Goal: Information Seeking & Learning: Find specific fact

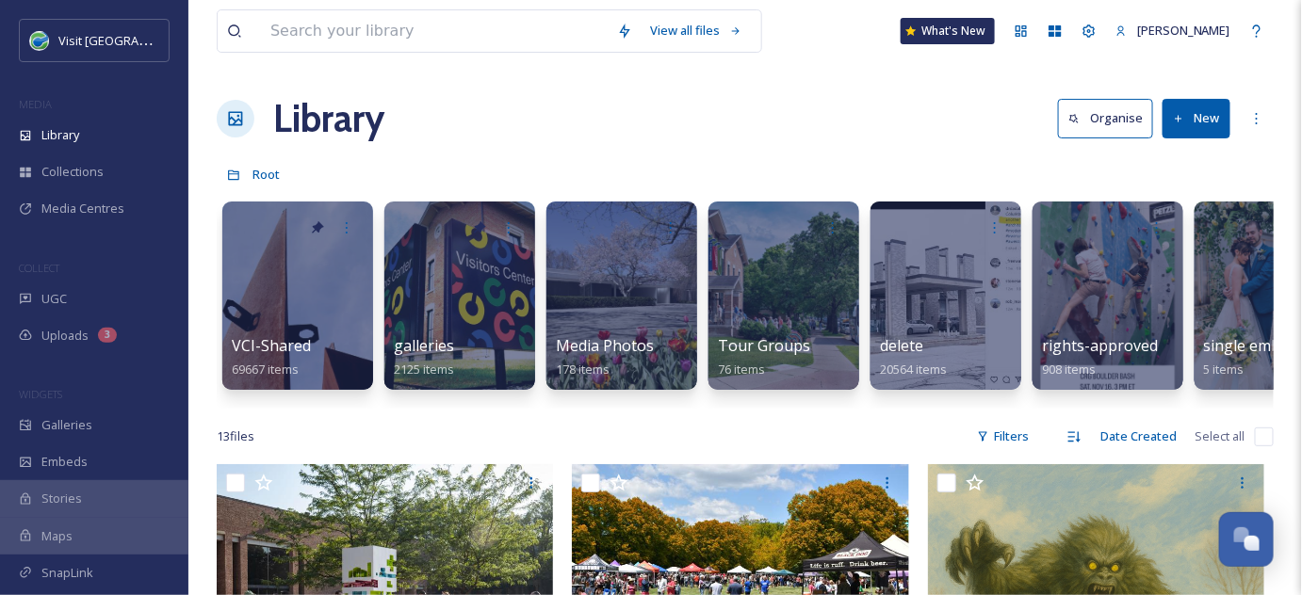
click at [533, 122] on div "Library Organise New" at bounding box center [745, 118] width 1057 height 57
click at [716, 116] on div "Library Organise New" at bounding box center [745, 118] width 1057 height 57
click at [381, 30] on input at bounding box center [434, 30] width 347 height 41
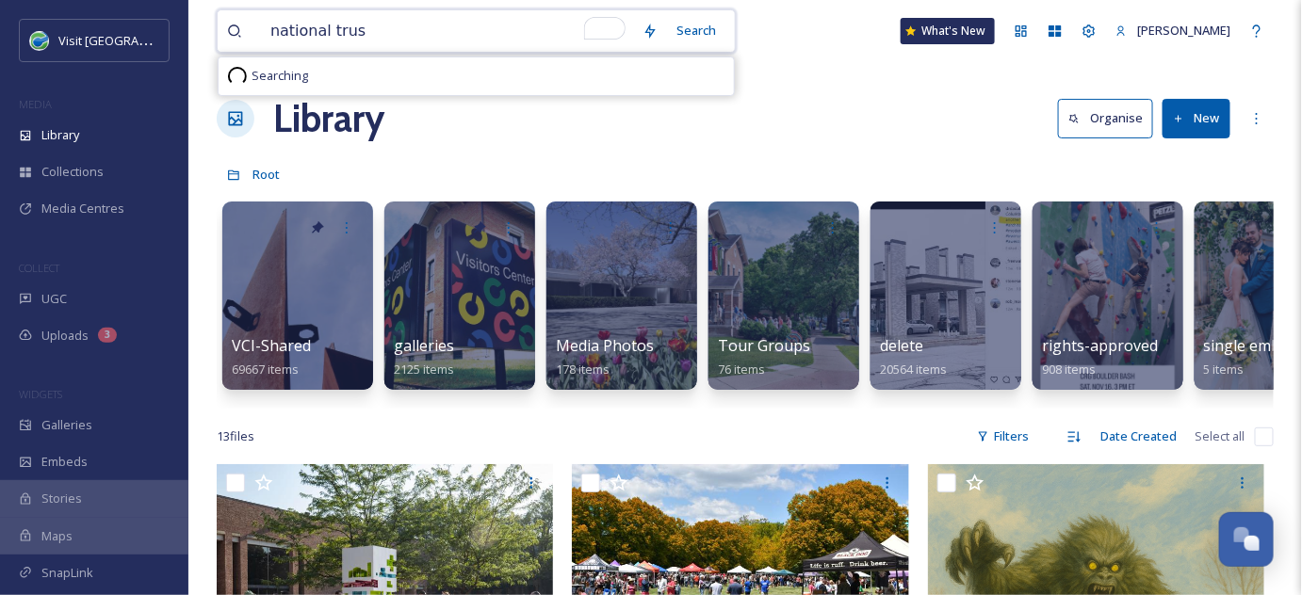
type input "national trust"
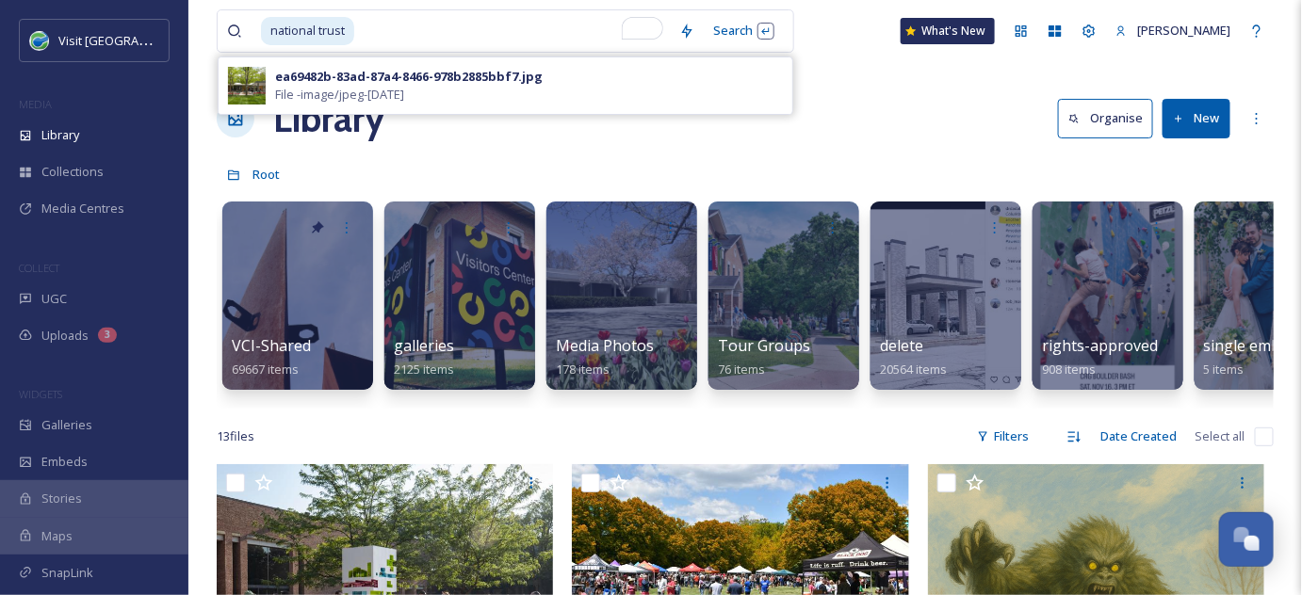
click at [912, 134] on div "Library Organise New" at bounding box center [745, 118] width 1057 height 57
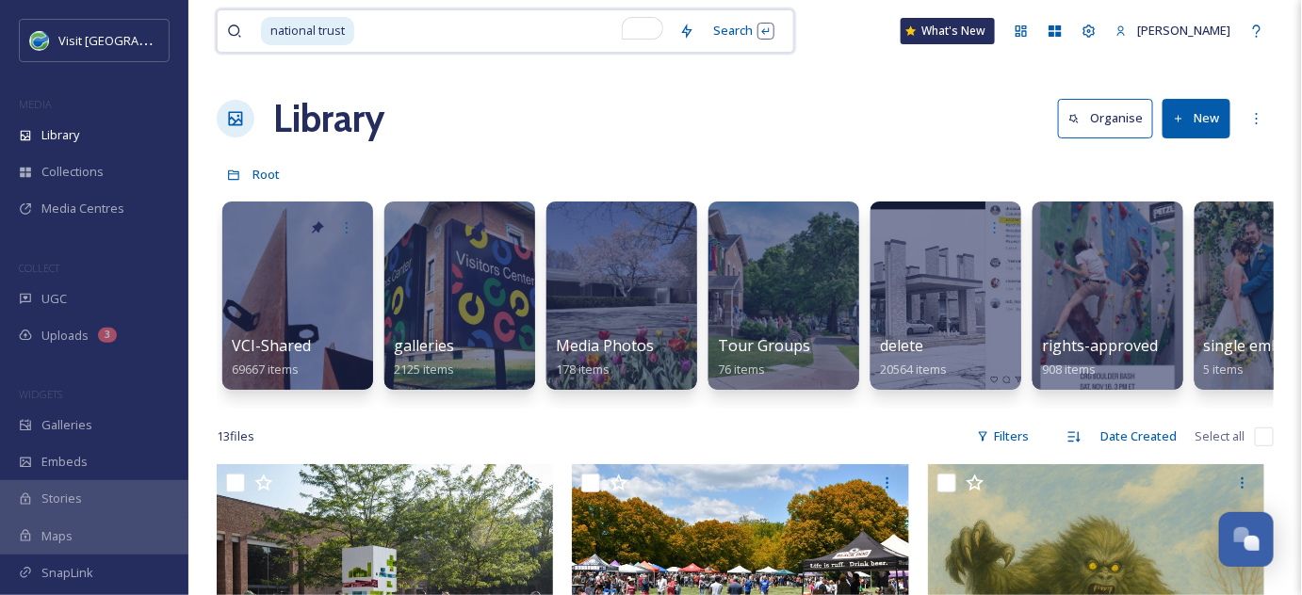
click at [376, 29] on input "To enrich screen reader interactions, please activate Accessibility in Grammarl…" at bounding box center [513, 30] width 314 height 41
click at [355, 32] on div "national trust" at bounding box center [465, 30] width 409 height 41
click at [829, 138] on div "Library Organise New" at bounding box center [745, 118] width 1057 height 57
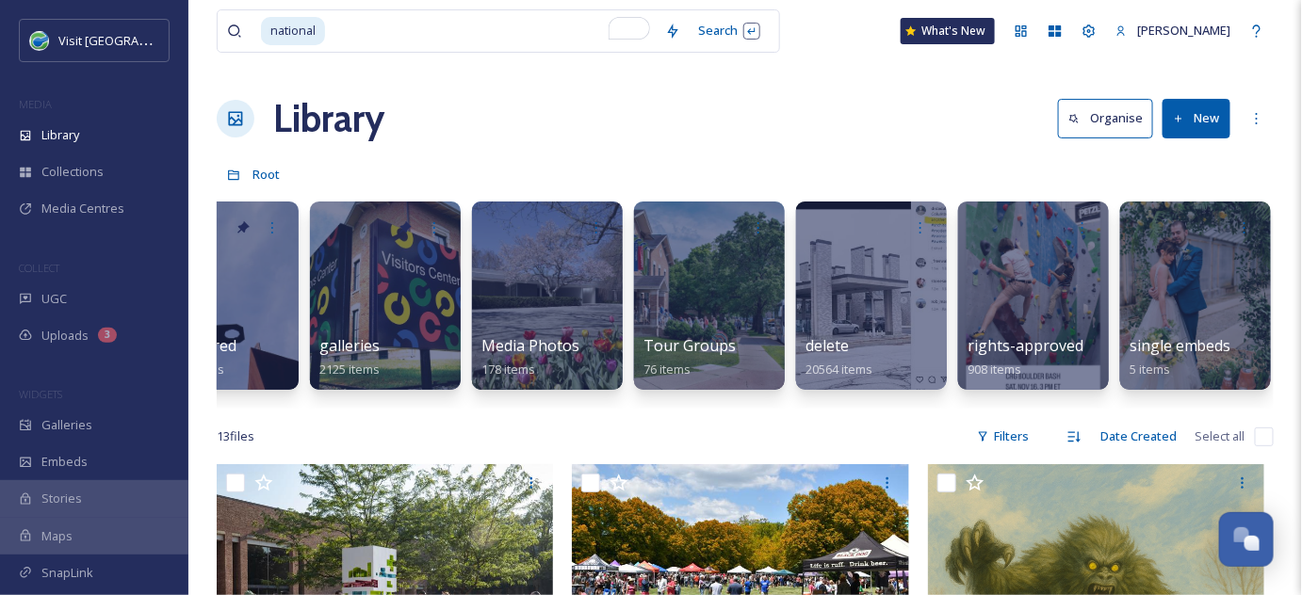
scroll to position [0, 76]
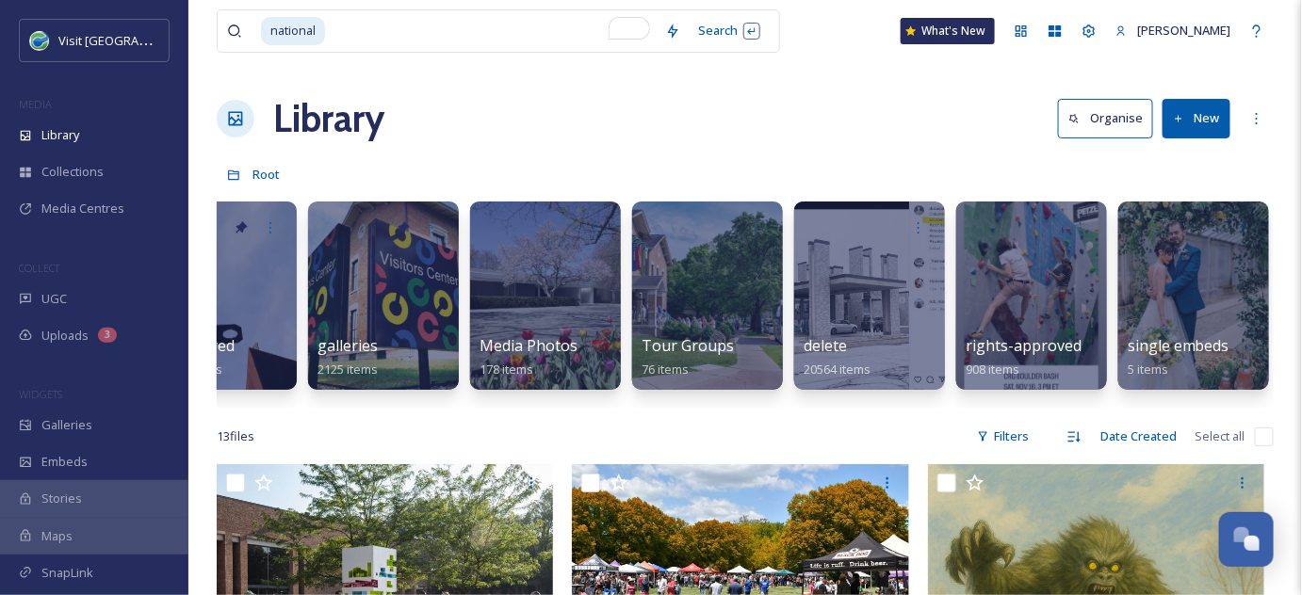
click at [697, 120] on div "Library Organise New" at bounding box center [745, 118] width 1057 height 57
click at [83, 170] on span "Collections" at bounding box center [72, 172] width 62 height 18
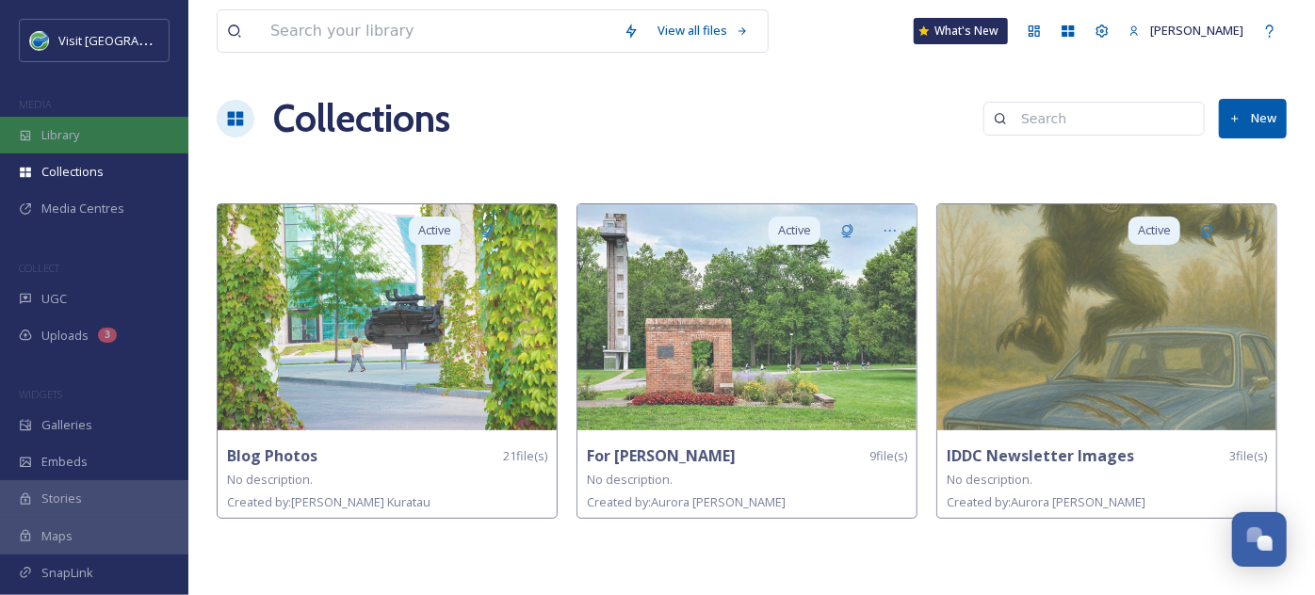
click at [54, 130] on span "Library" at bounding box center [60, 135] width 38 height 18
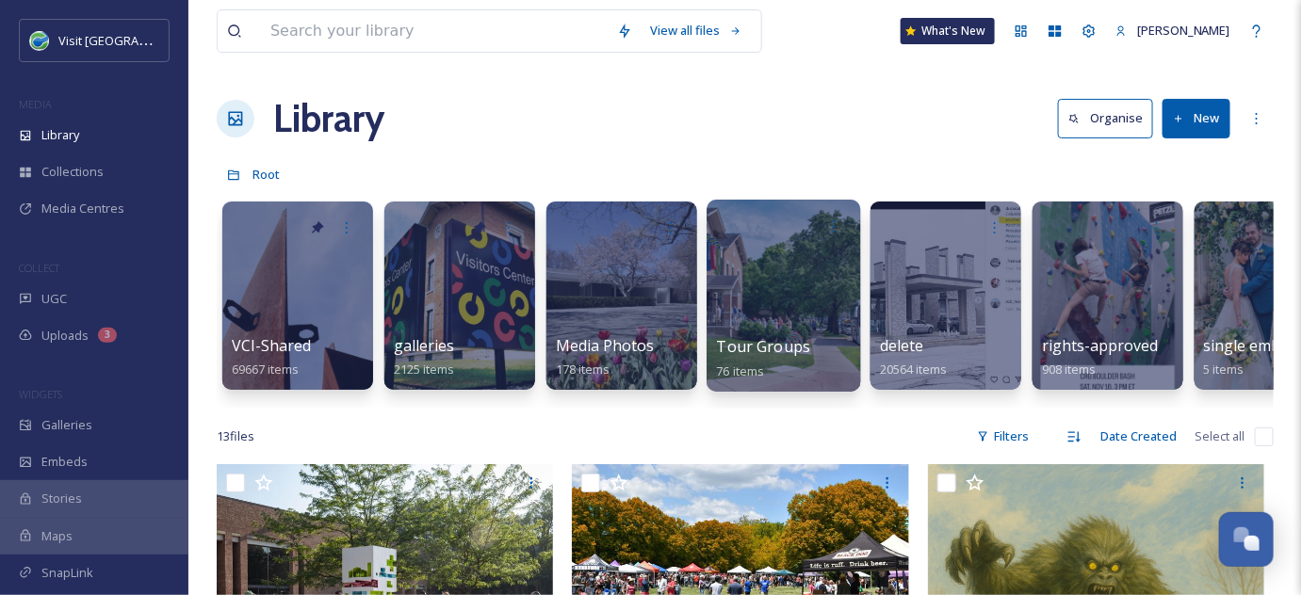
click at [801, 319] on div at bounding box center [783, 296] width 154 height 192
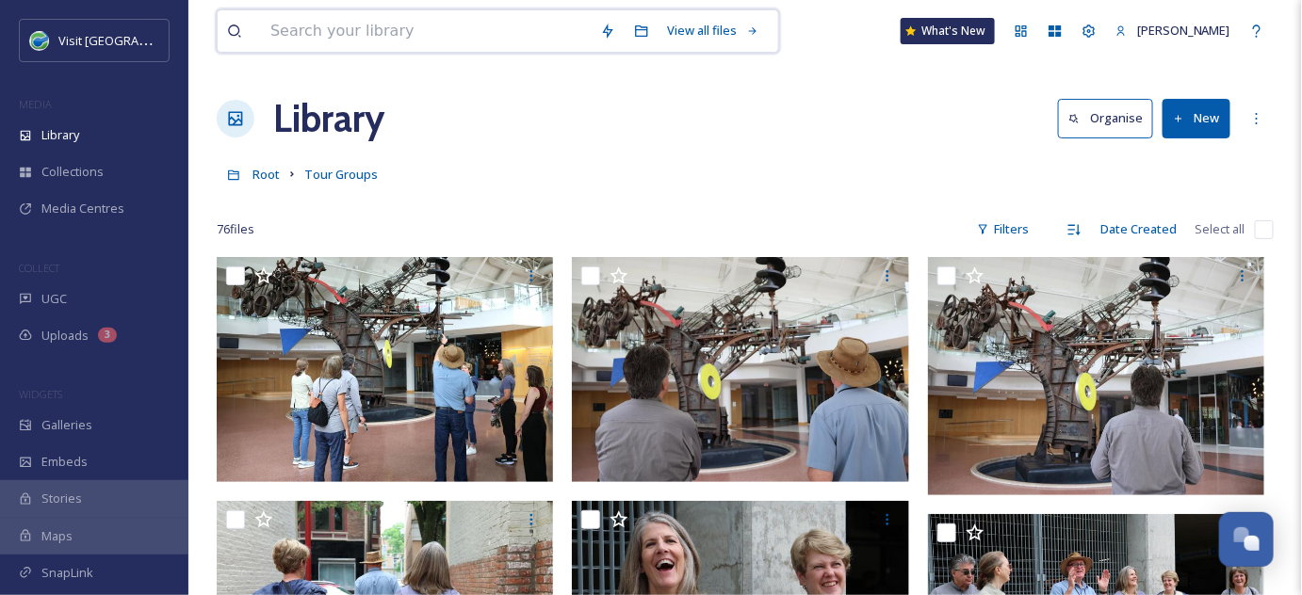
click at [403, 34] on input at bounding box center [426, 30] width 330 height 41
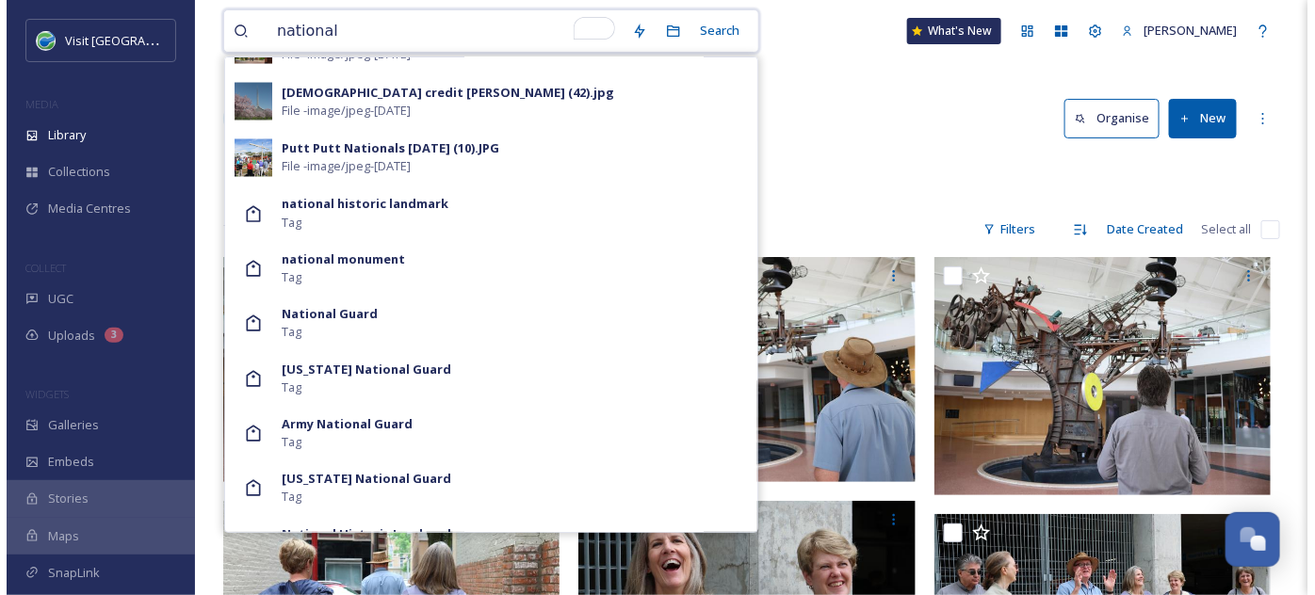
scroll to position [1152, 0]
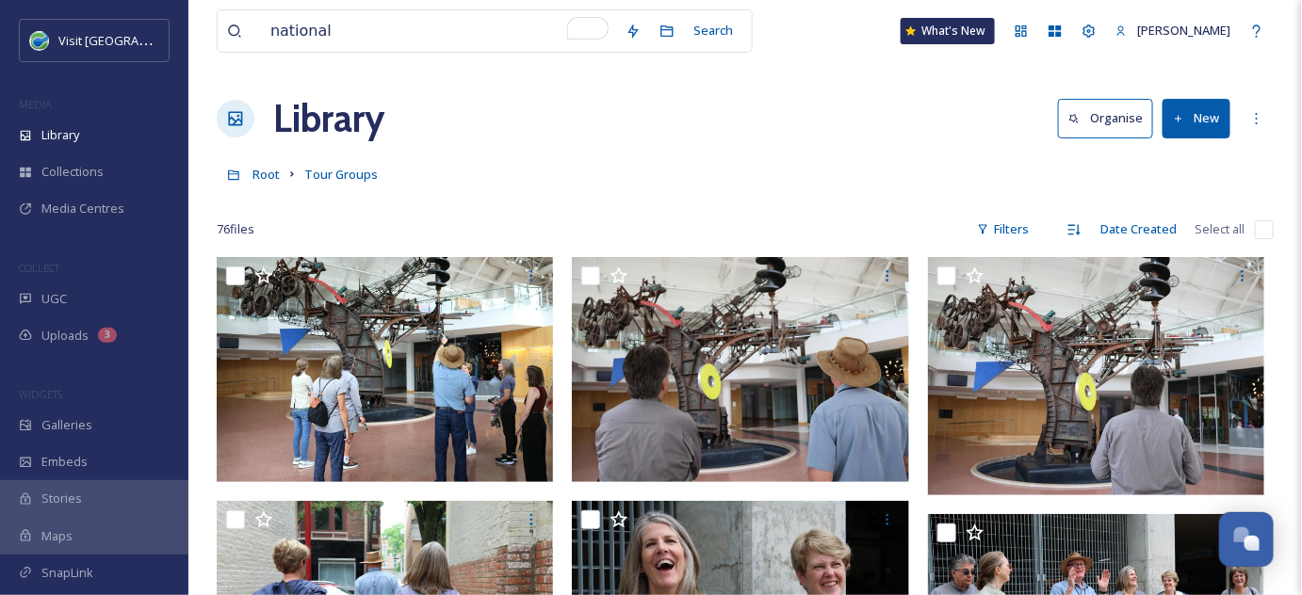
click at [886, 168] on div "Root Tour Groups" at bounding box center [745, 174] width 1057 height 36
click at [349, 34] on input "national" at bounding box center [438, 30] width 355 height 41
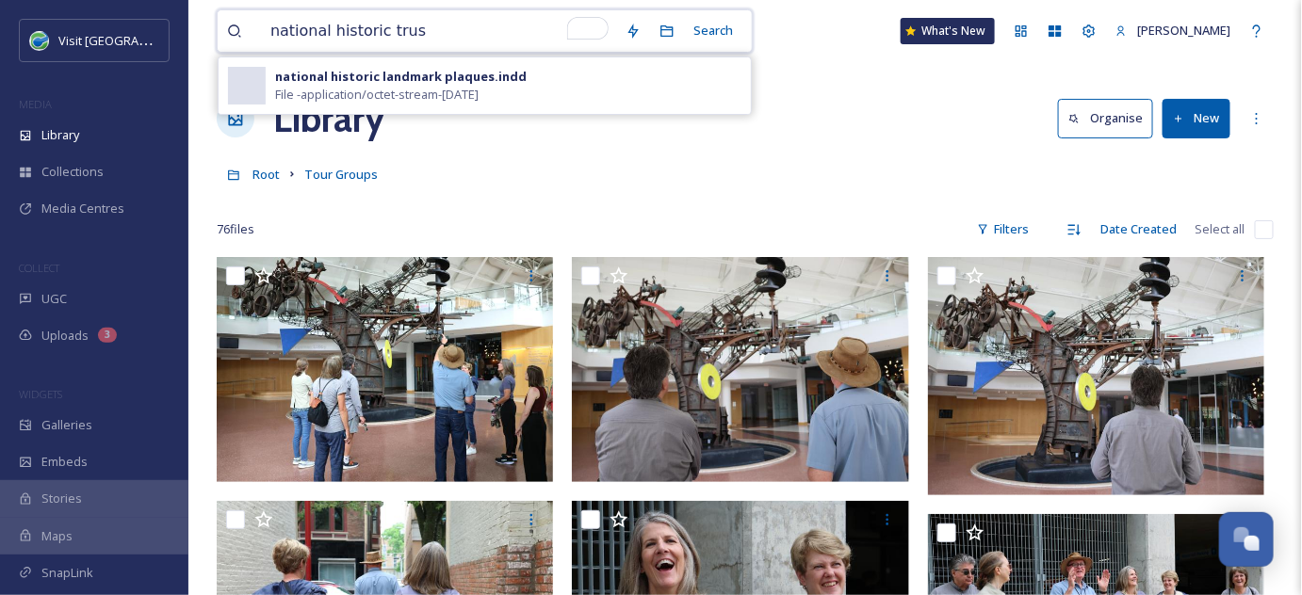
type input "national historic trust"
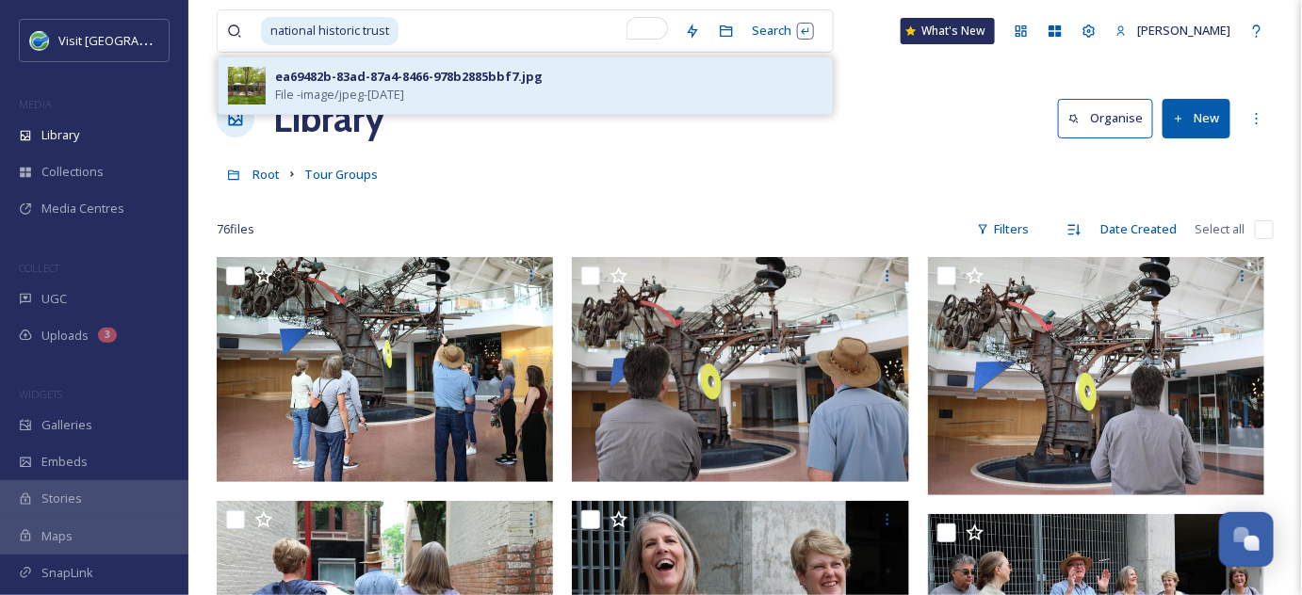
click at [383, 81] on div "ea69482b-83ad-87a4-8466-978b2885bbf7.jpg" at bounding box center [409, 77] width 268 height 18
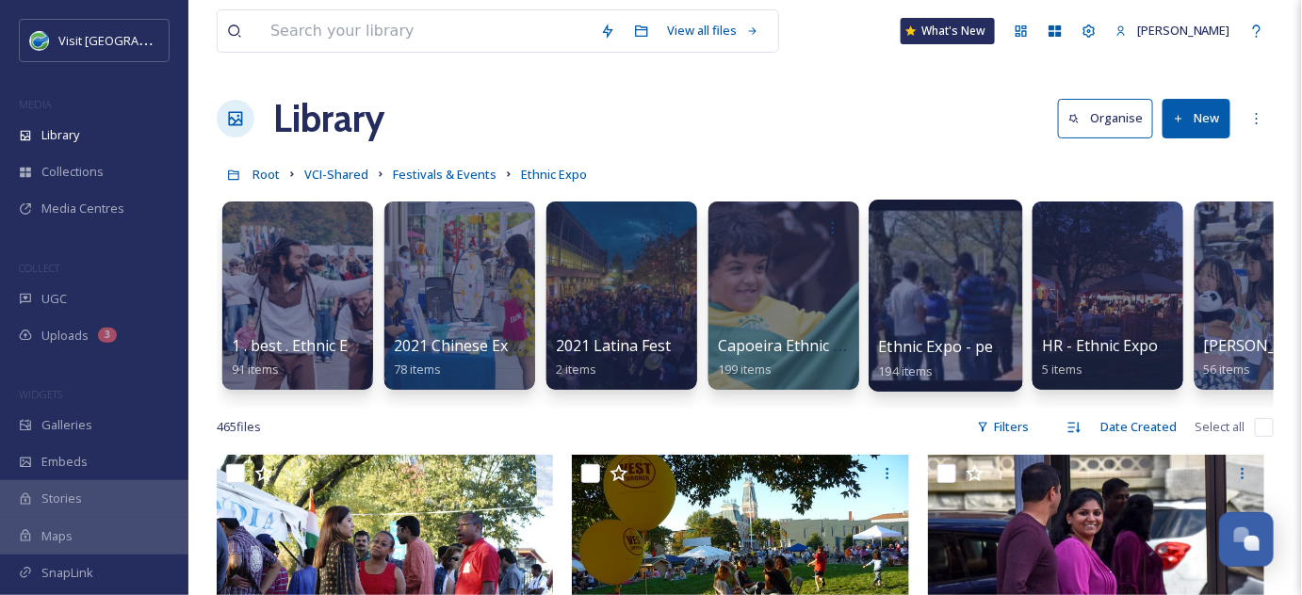
click at [951, 248] on div at bounding box center [945, 296] width 154 height 192
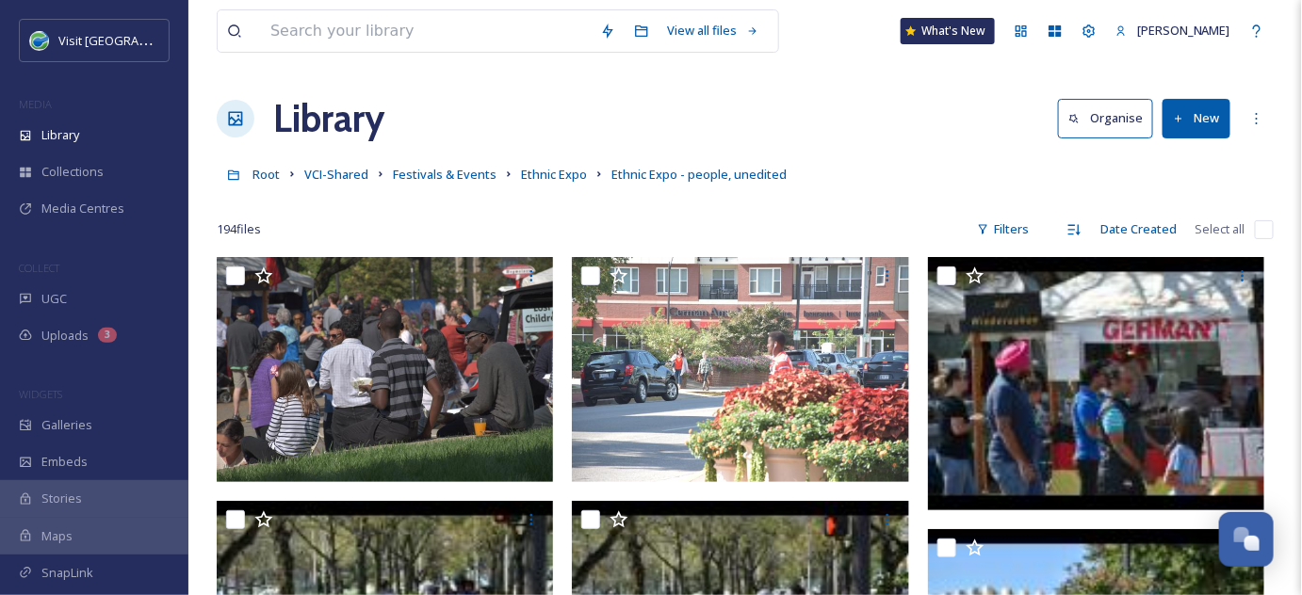
click at [859, 43] on div "View all files What's New Erin Hawkins" at bounding box center [745, 31] width 1057 height 62
click at [404, 40] on input at bounding box center [426, 30] width 330 height 41
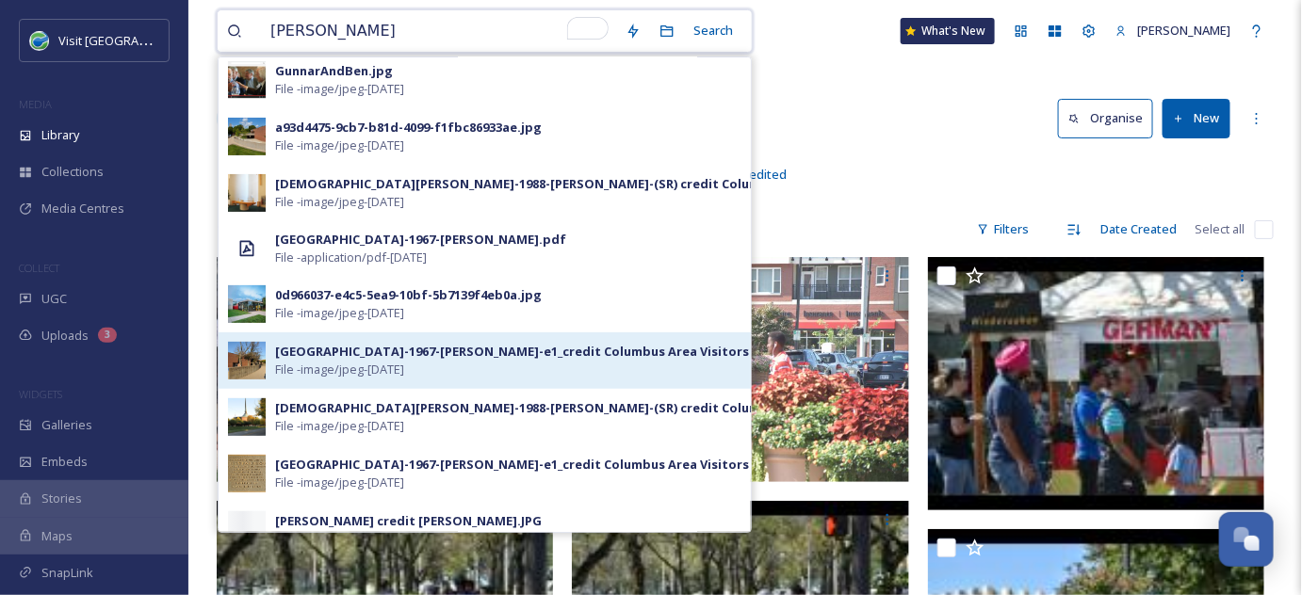
scroll to position [170, 0]
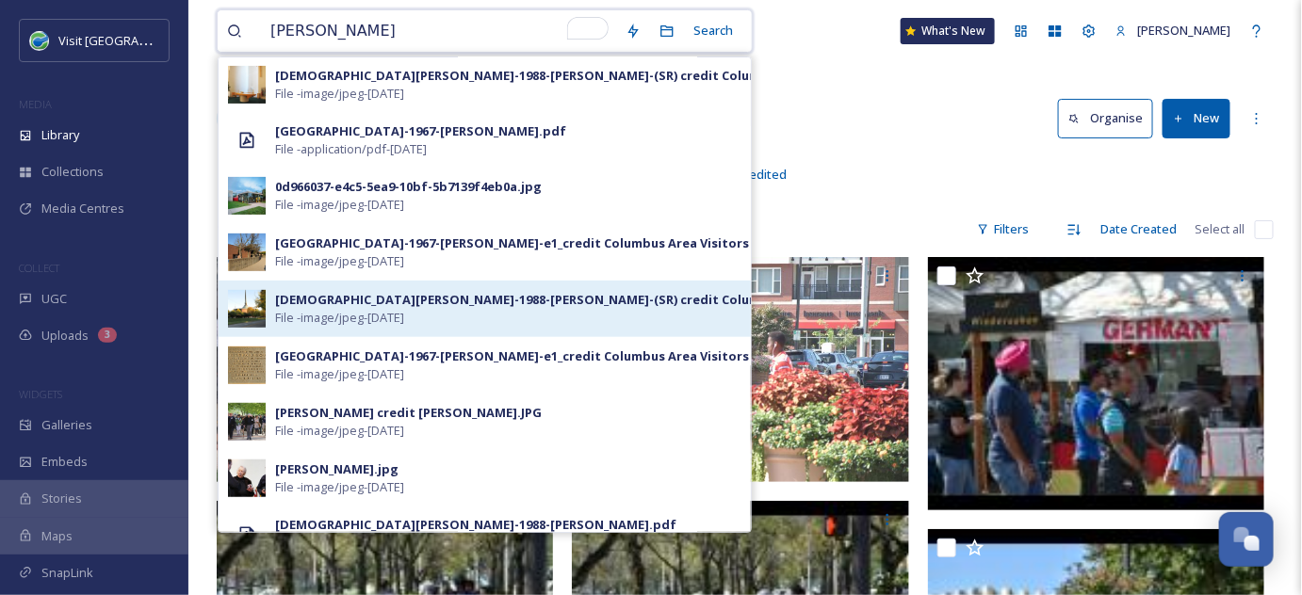
type input "gunnar"
click at [527, 315] on div "St Peters Lutheran Church-1988-Gunnar Birkerts-(SR) credit Columbus Area Visito…" at bounding box center [508, 309] width 466 height 36
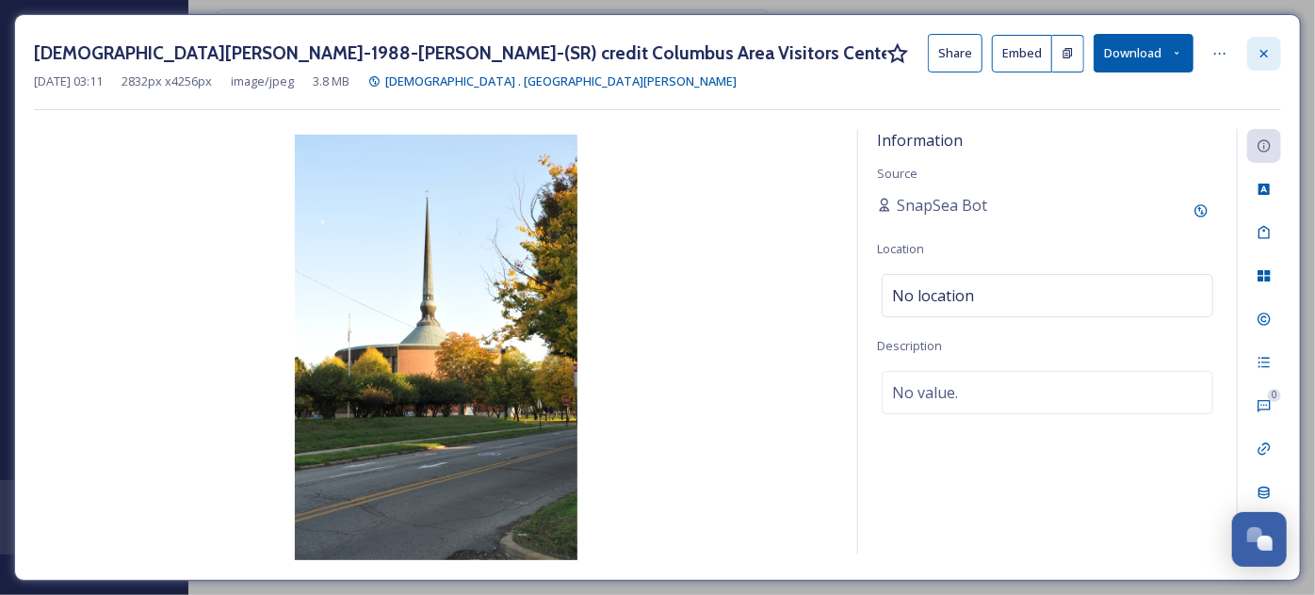
click at [1260, 52] on icon at bounding box center [1264, 53] width 15 height 15
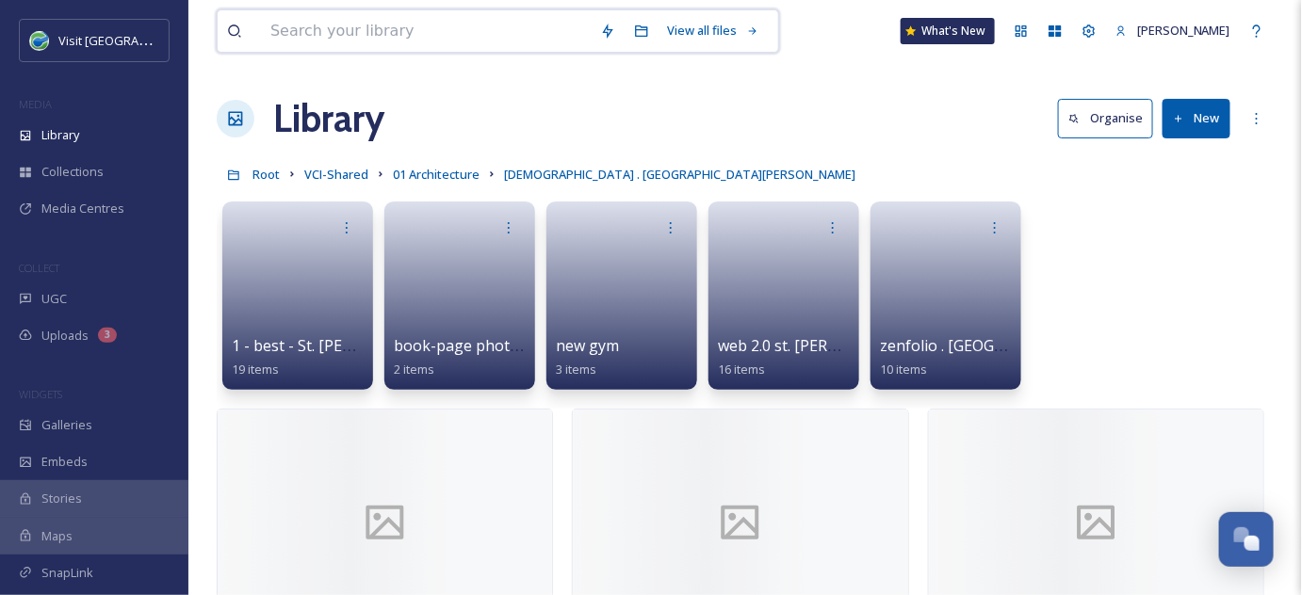
click at [378, 26] on input at bounding box center [426, 30] width 330 height 41
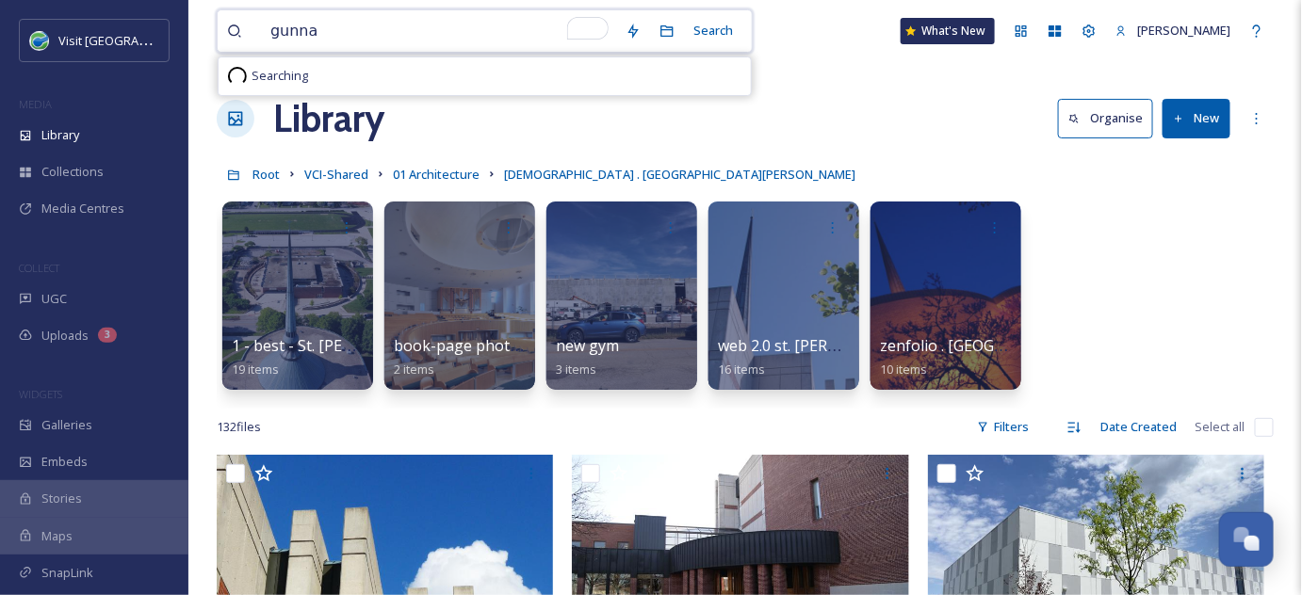
type input "gunnar"
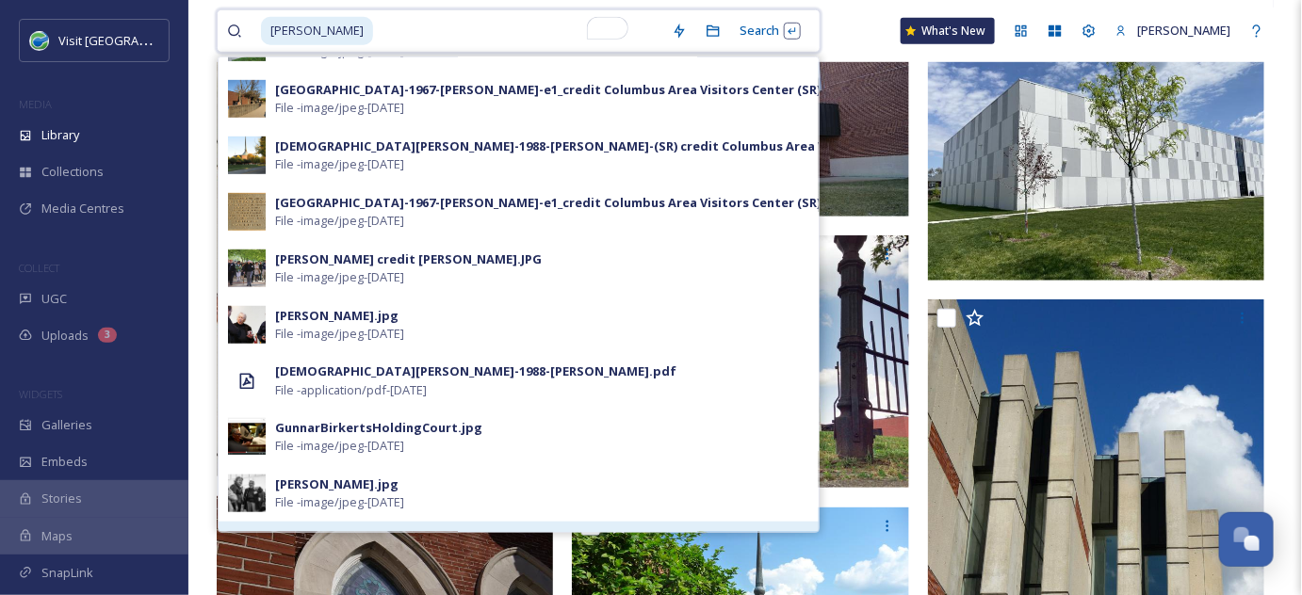
scroll to position [251, 0]
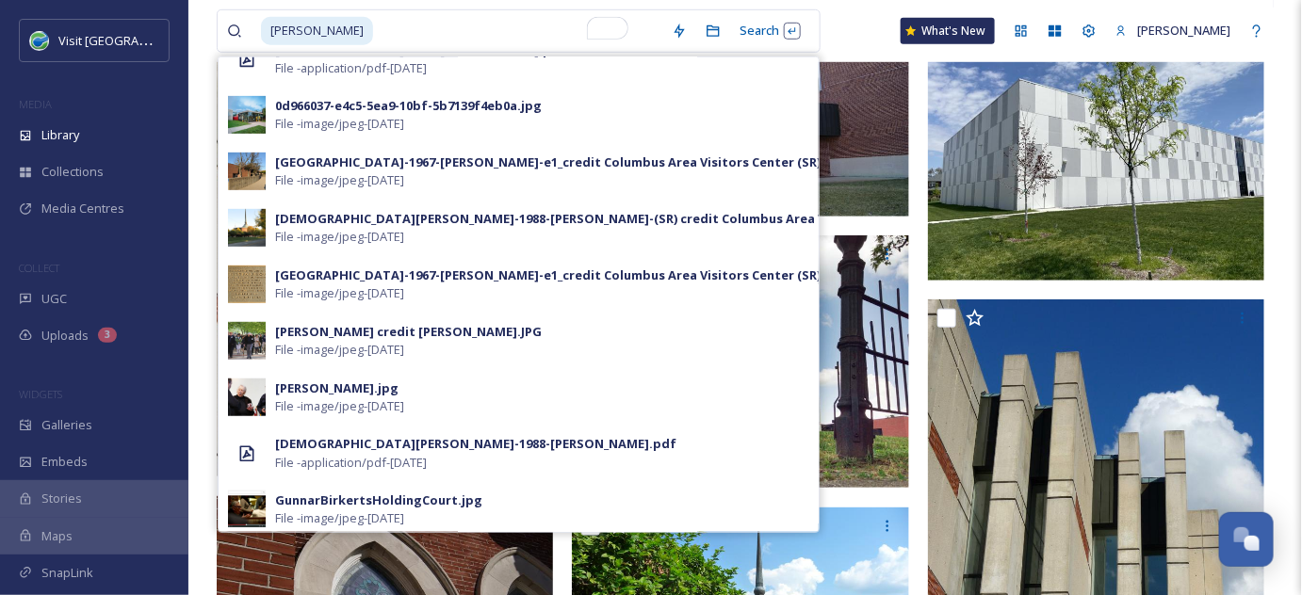
click at [862, 28] on div "gunnar Search Lincoln Elementary School-1967-Gunnar Birkerts-e1_credit Columbus…" at bounding box center [745, 31] width 1057 height 62
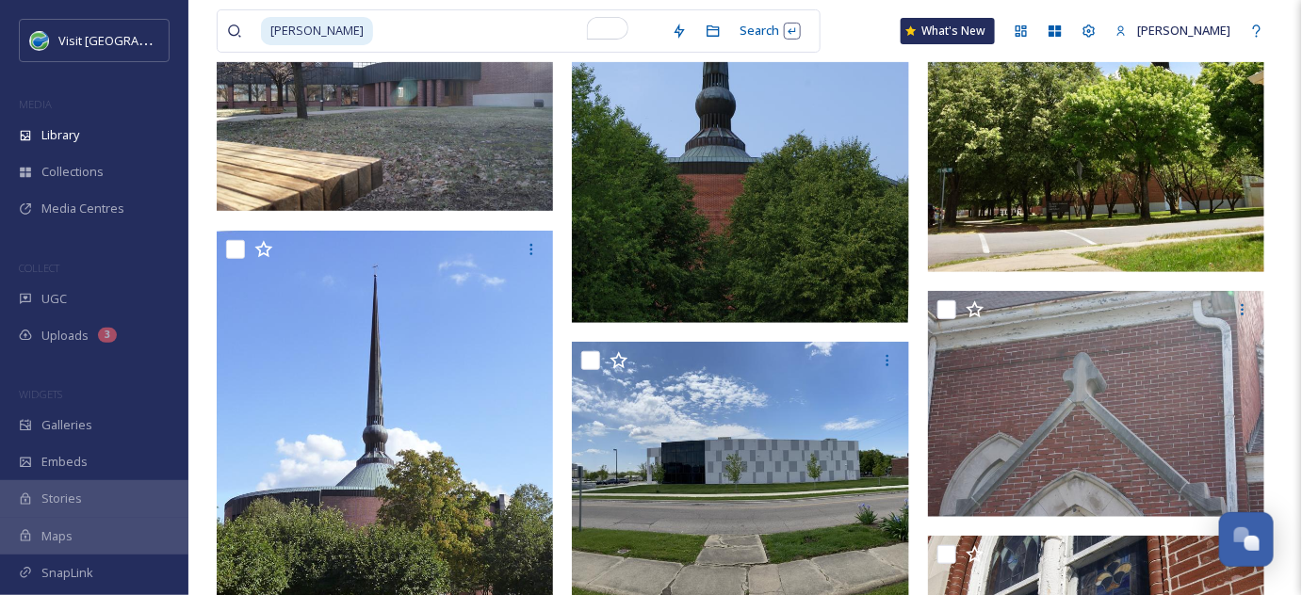
scroll to position [0, 0]
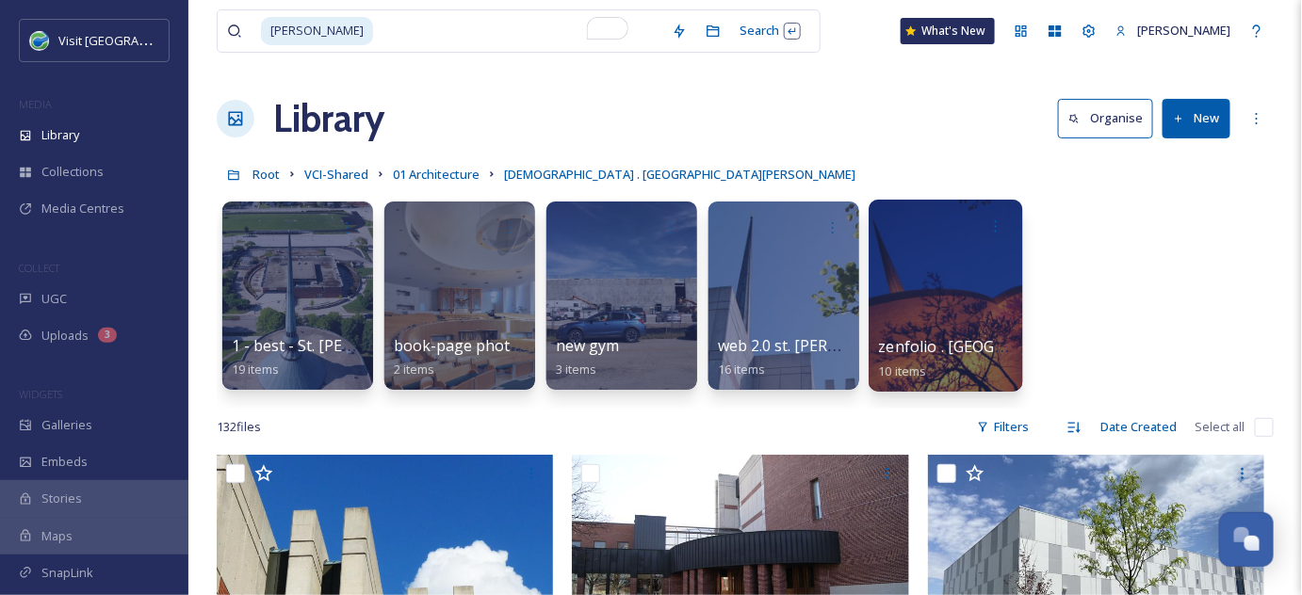
click at [919, 266] on div at bounding box center [945, 296] width 154 height 192
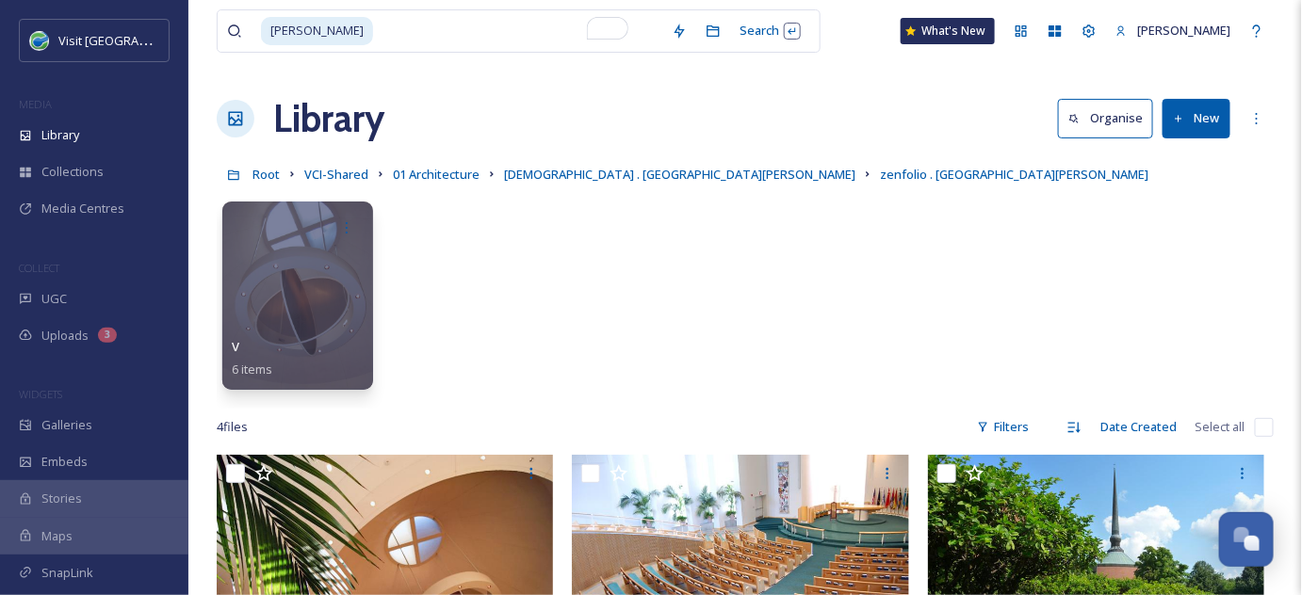
click at [621, 328] on div "v 6 items" at bounding box center [745, 300] width 1057 height 217
